Goal: Task Accomplishment & Management: Manage account settings

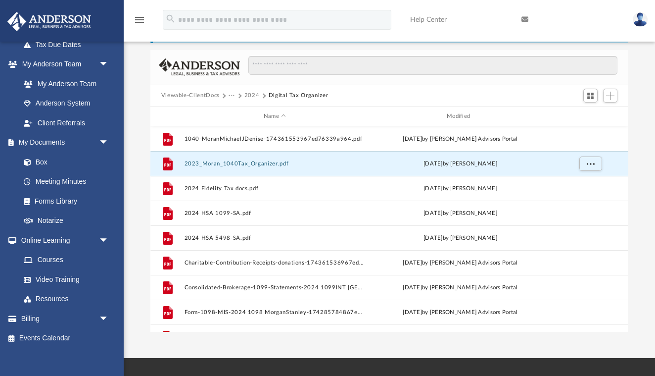
scroll to position [225, 478]
click at [610, 92] on span "Add" at bounding box center [610, 96] width 8 height 8
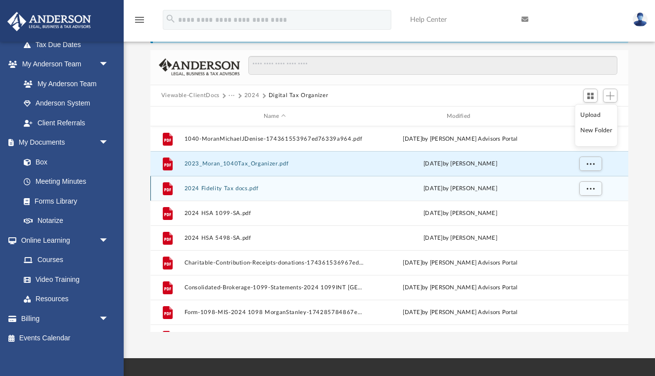
click at [595, 179] on div "grid" at bounding box center [589, 188] width 69 height 19
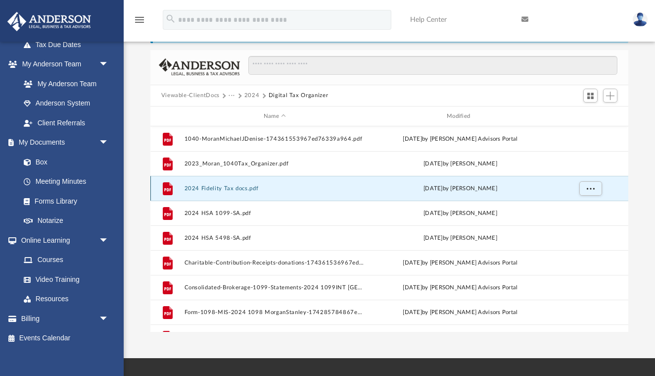
drag, startPoint x: 595, startPoint y: 178, endPoint x: 462, endPoint y: 192, distance: 132.9
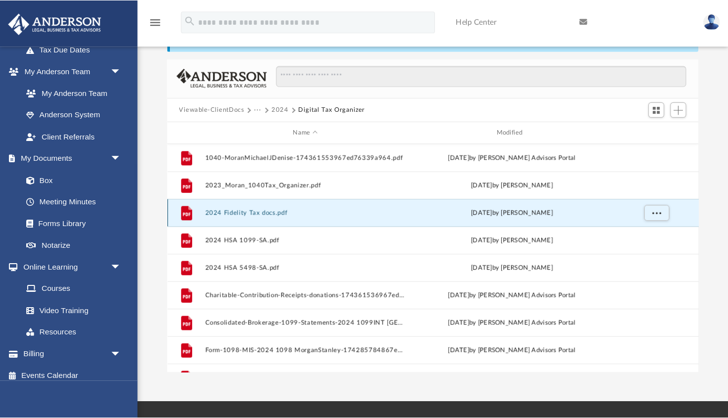
scroll to position [54, 0]
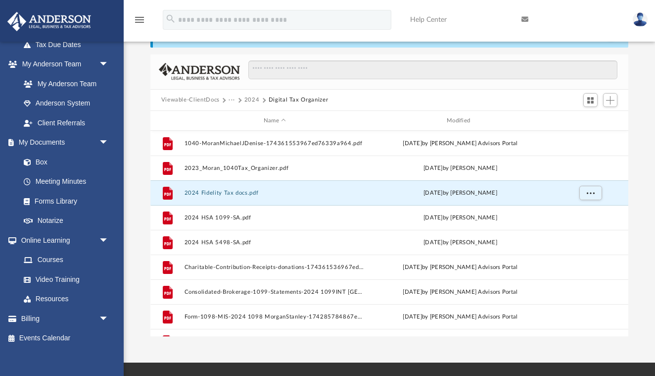
click at [251, 100] on button "2024" at bounding box center [252, 100] width 15 height 9
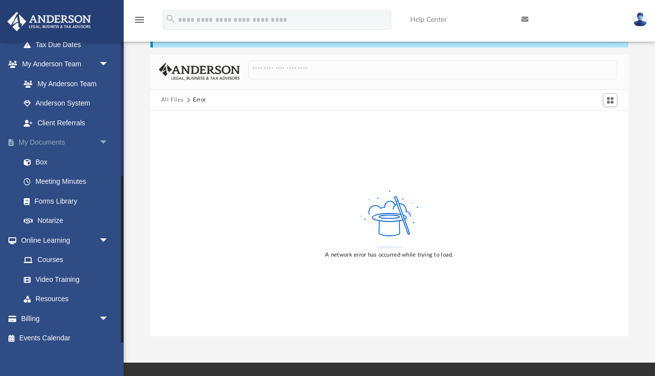
click at [43, 136] on link "My Documents arrow_drop_down" at bounding box center [65, 143] width 117 height 20
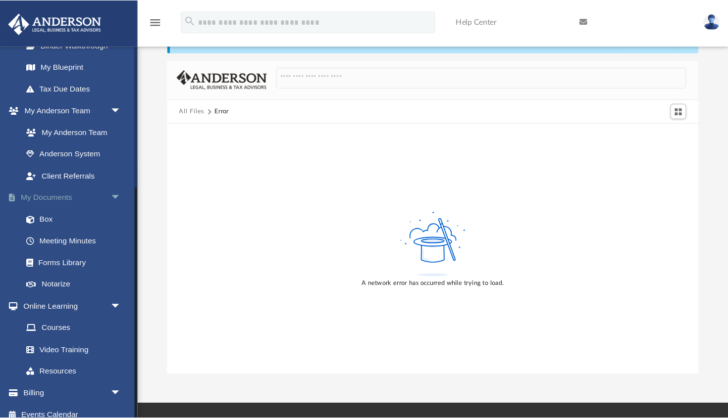
scroll to position [202, 0]
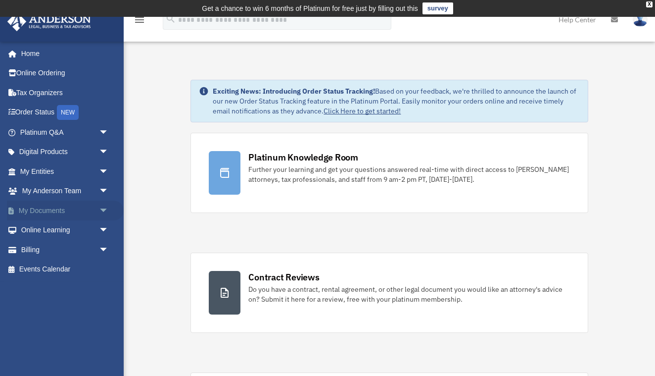
click at [57, 208] on link "My Documents arrow_drop_down" at bounding box center [65, 210] width 117 height 20
click at [105, 209] on span "arrow_drop_down" at bounding box center [109, 210] width 20 height 20
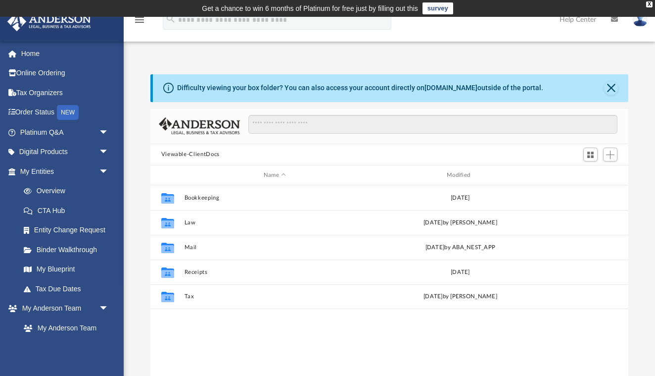
scroll to position [225, 478]
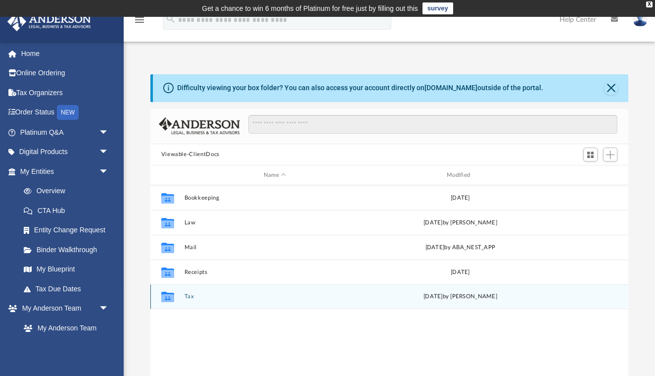
click at [184, 298] on button "Tax" at bounding box center [274, 297] width 181 height 6
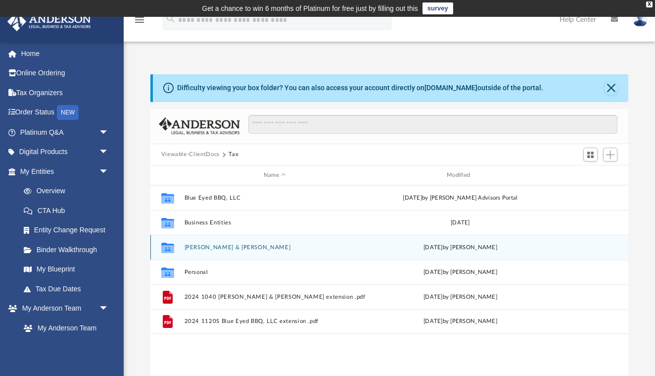
click at [219, 247] on button "[PERSON_NAME] & [PERSON_NAME]" at bounding box center [274, 247] width 181 height 6
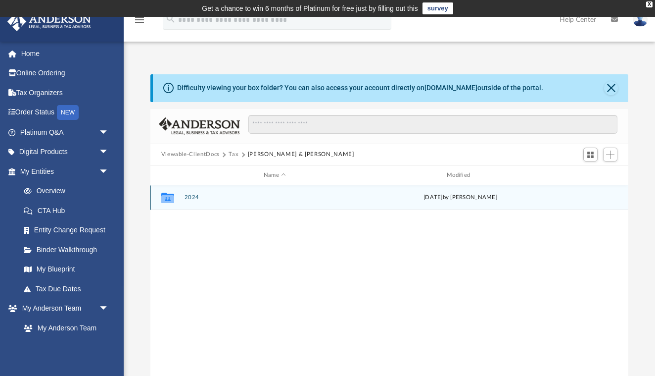
click at [174, 200] on icon "grid" at bounding box center [167, 199] width 13 height 8
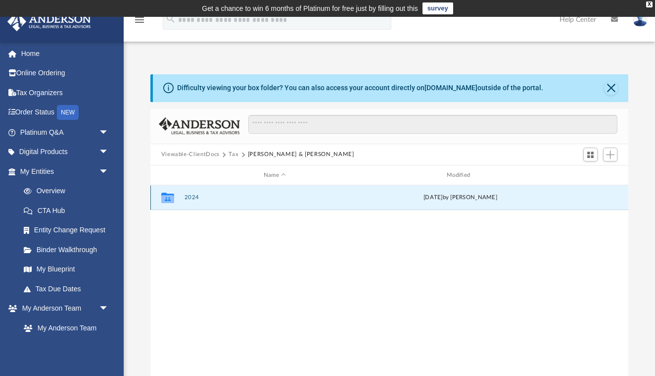
click at [174, 200] on icon "grid" at bounding box center [167, 199] width 13 height 8
click at [165, 197] on icon "grid" at bounding box center [167, 199] width 13 height 8
click at [191, 199] on button "2024" at bounding box center [274, 198] width 181 height 6
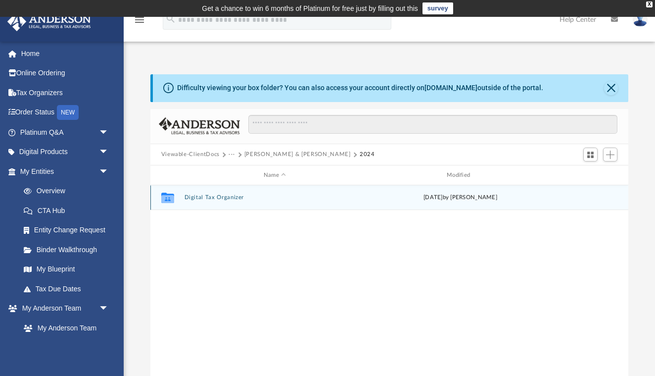
click at [191, 199] on button "Digital Tax Organizer" at bounding box center [274, 198] width 181 height 6
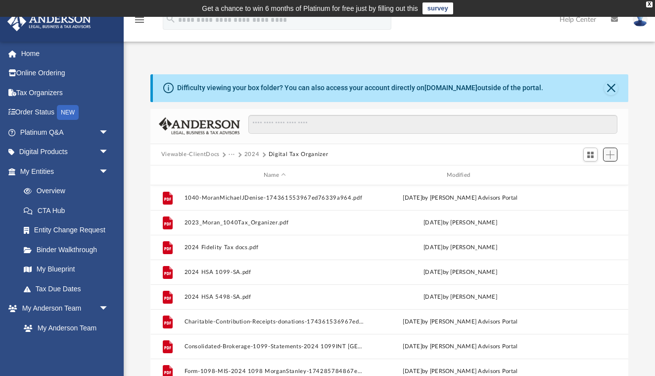
click at [611, 154] on span "Add" at bounding box center [610, 154] width 8 height 8
click at [590, 172] on li "Upload" at bounding box center [597, 174] width 32 height 10
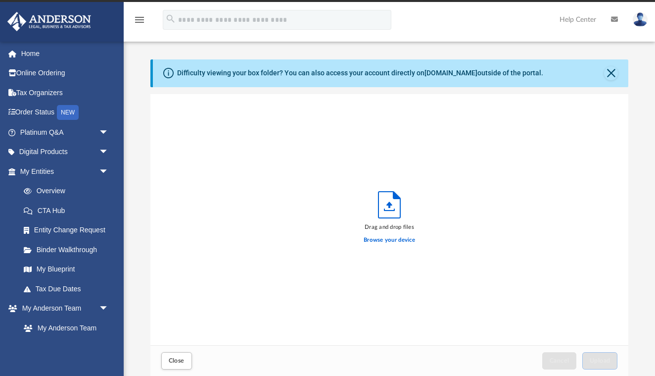
scroll to position [251, 478]
click at [385, 242] on label "Browse your device" at bounding box center [389, 240] width 51 height 9
click at [0, 0] on input "Browse your device" at bounding box center [0, 0] width 0 height 0
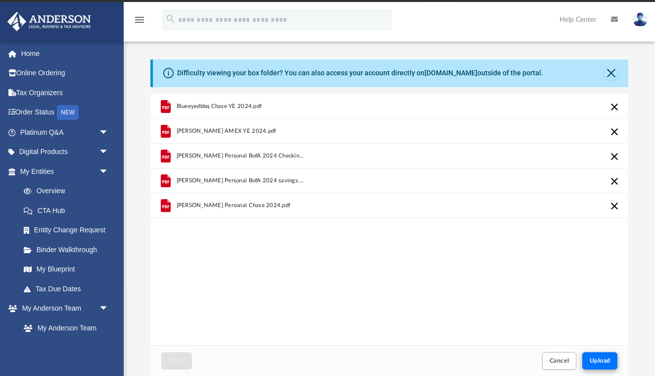
click at [598, 365] on button "Upload" at bounding box center [601, 360] width 36 height 17
